Goal: Task Accomplishment & Management: Manage account settings

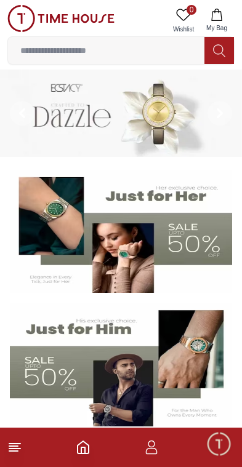
click at [167, 457] on footer at bounding box center [121, 447] width 242 height 39
click at [150, 445] on icon "button" at bounding box center [151, 447] width 15 height 15
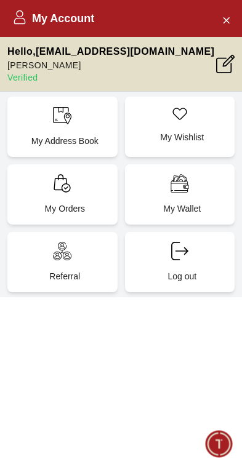
click at [37, 193] on div "My Orders" at bounding box center [62, 194] width 110 height 60
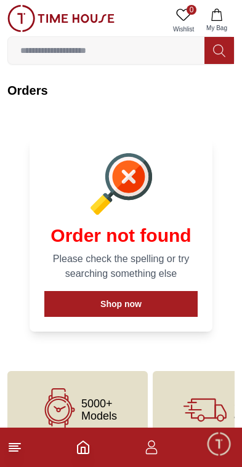
click at [216, 446] on span "Minimize live chat window" at bounding box center [219, 444] width 36 height 36
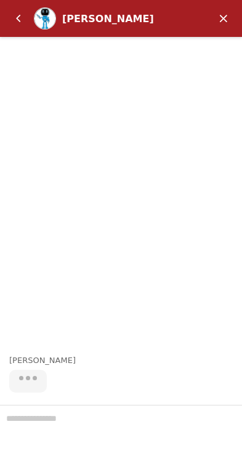
click at [19, 17] on em "Back" at bounding box center [18, 18] width 25 height 25
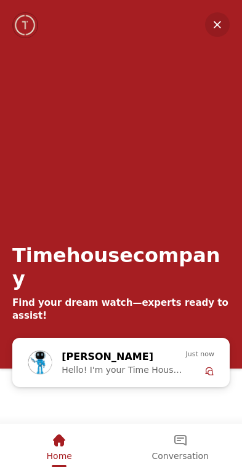
click at [219, 20] on em "Minimize" at bounding box center [217, 24] width 25 height 25
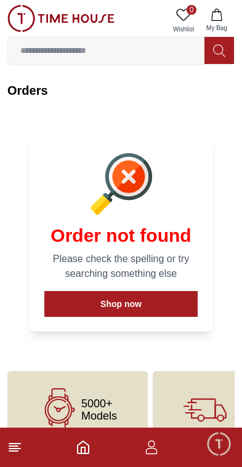
click at [146, 454] on icon "button" at bounding box center [152, 451] width 12 height 6
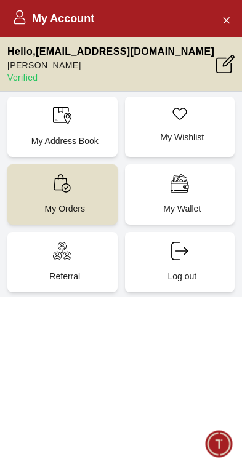
click at [227, 61] on icon at bounding box center [228, 61] width 12 height 12
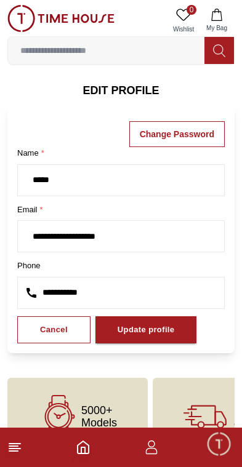
scroll to position [44, 0]
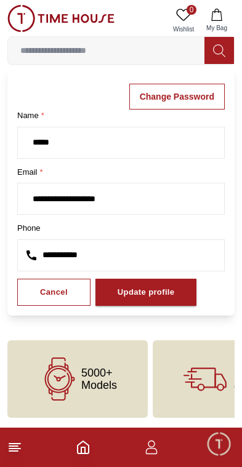
click at [200, 390] on icon at bounding box center [201, 387] width 7 height 7
click at [201, 379] on icon at bounding box center [195, 379] width 14 height 1
click at [202, 387] on icon at bounding box center [205, 379] width 43 height 43
click at [46, 302] on button "Cancel" at bounding box center [53, 293] width 73 height 28
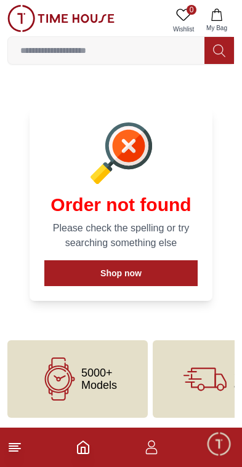
click at [190, 378] on icon at bounding box center [205, 379] width 43 height 43
click at [198, 386] on icon at bounding box center [201, 387] width 7 height 7
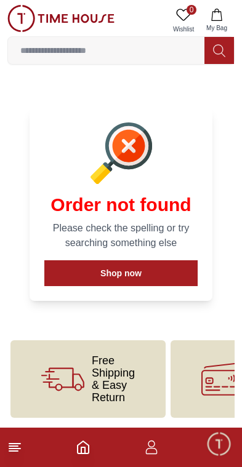
scroll to position [0, 137]
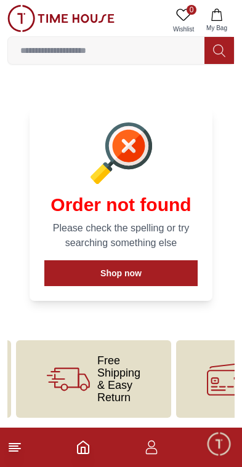
click at [69, 384] on icon at bounding box center [68, 379] width 43 height 43
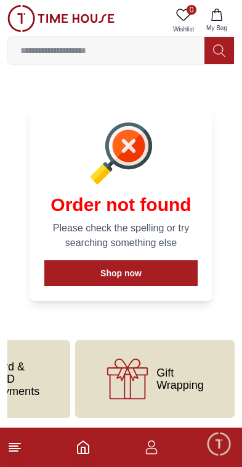
scroll to position [0, 404]
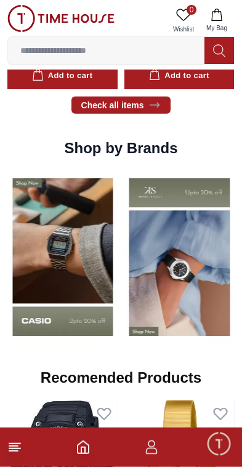
scroll to position [1050, 0]
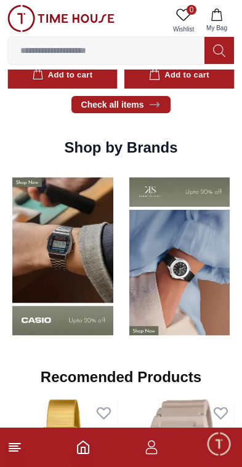
click at [189, 286] on img at bounding box center [179, 256] width 111 height 173
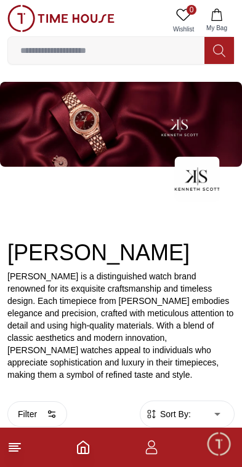
click at [158, 443] on icon "button" at bounding box center [151, 447] width 15 height 15
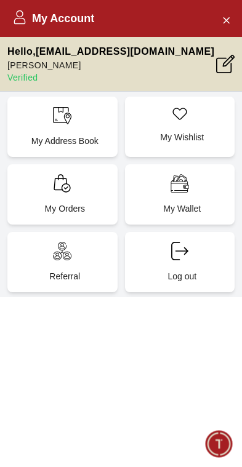
click at [196, 256] on div "Log out" at bounding box center [180, 262] width 110 height 60
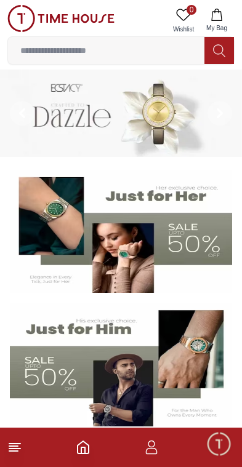
click at [147, 453] on icon "button" at bounding box center [151, 447] width 15 height 15
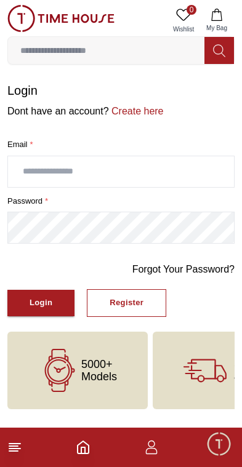
click at [169, 173] on input "text" at bounding box center [121, 171] width 226 height 31
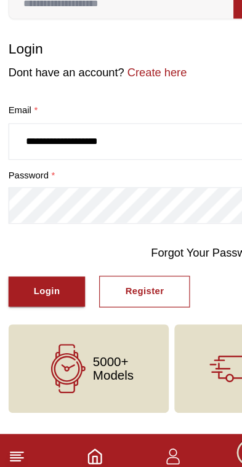
type input "**********"
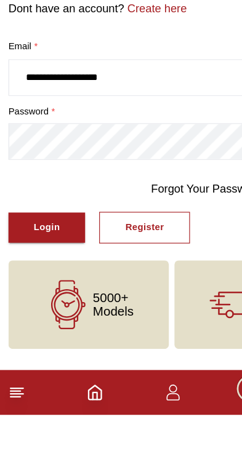
click at [41, 290] on button "Login" at bounding box center [40, 303] width 67 height 26
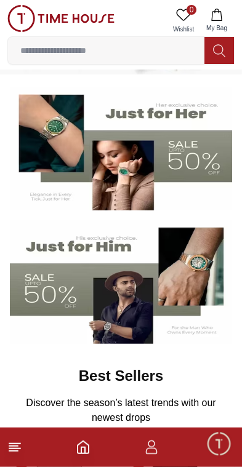
scroll to position [84, 0]
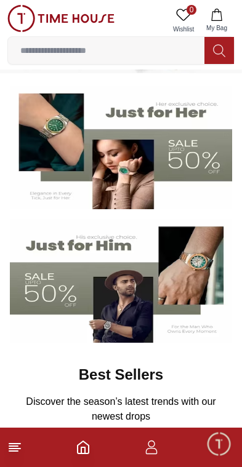
click at [149, 463] on footer at bounding box center [121, 447] width 242 height 39
click at [149, 453] on icon "button" at bounding box center [151, 447] width 15 height 15
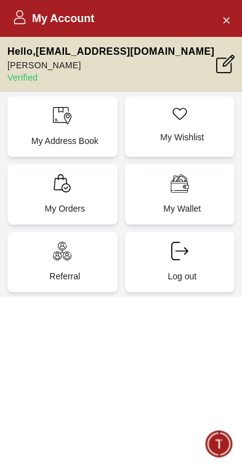
click at [92, 192] on div "My Orders" at bounding box center [62, 194] width 110 height 60
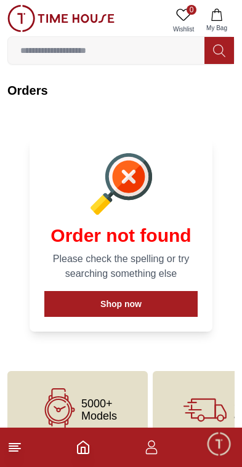
click at [157, 307] on button "Shop now" at bounding box center [120, 304] width 153 height 26
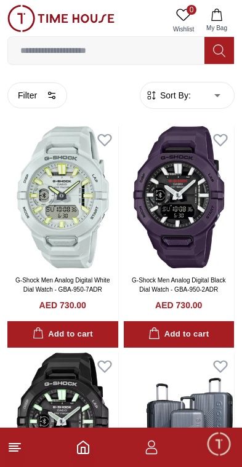
click at [145, 457] on footer at bounding box center [121, 447] width 242 height 39
